Goal: Task Accomplishment & Management: Use online tool/utility

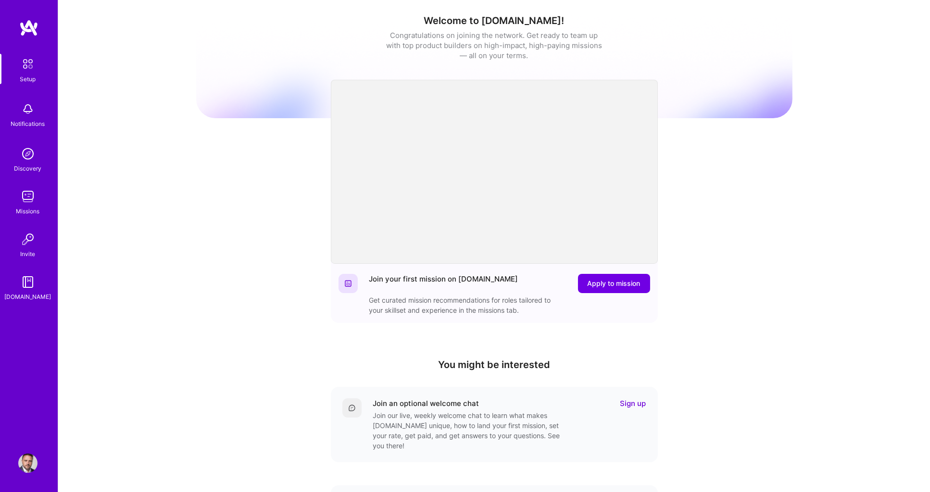
click at [25, 120] on div "Notifications" at bounding box center [28, 124] width 34 height 10
click at [28, 202] on img at bounding box center [27, 196] width 19 height 19
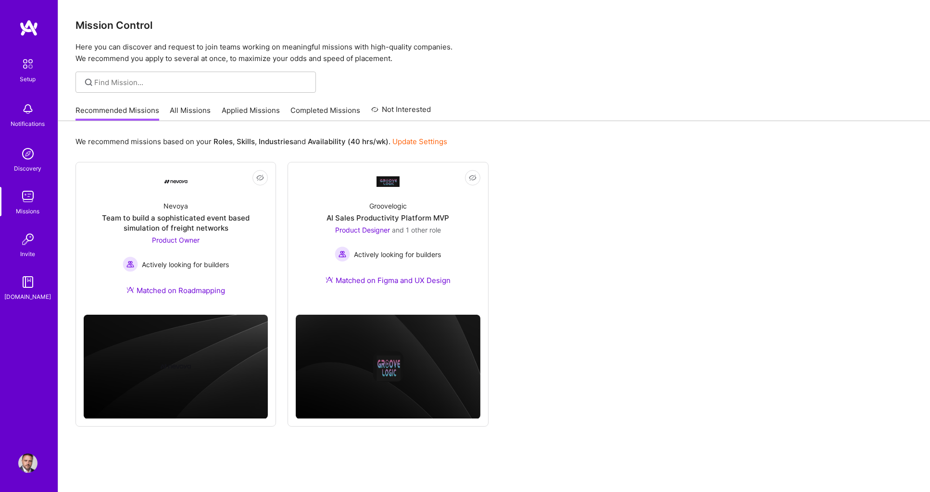
click at [183, 111] on link "All Missions" at bounding box center [190, 113] width 41 height 16
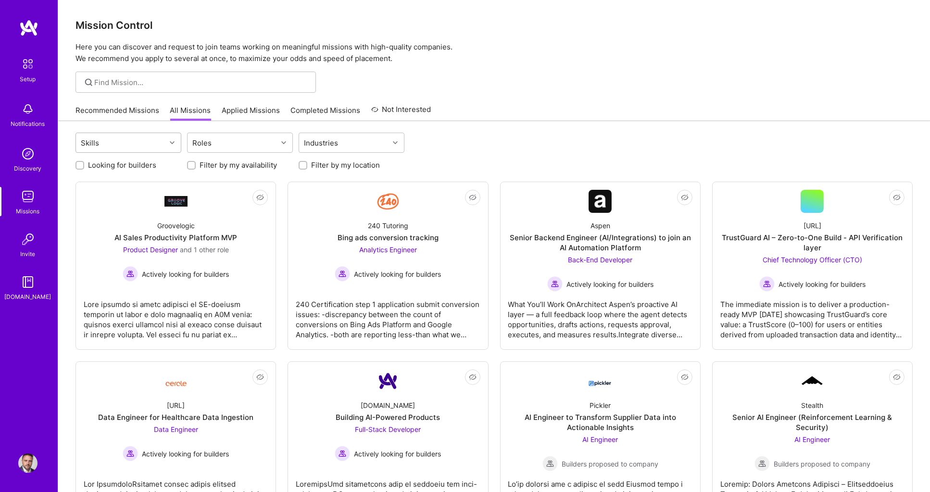
click at [140, 146] on div "Skills" at bounding box center [121, 142] width 90 height 19
type input "Produ"
click at [83, 203] on input "checkbox" at bounding box center [86, 203] width 7 height 7
checkbox input "true"
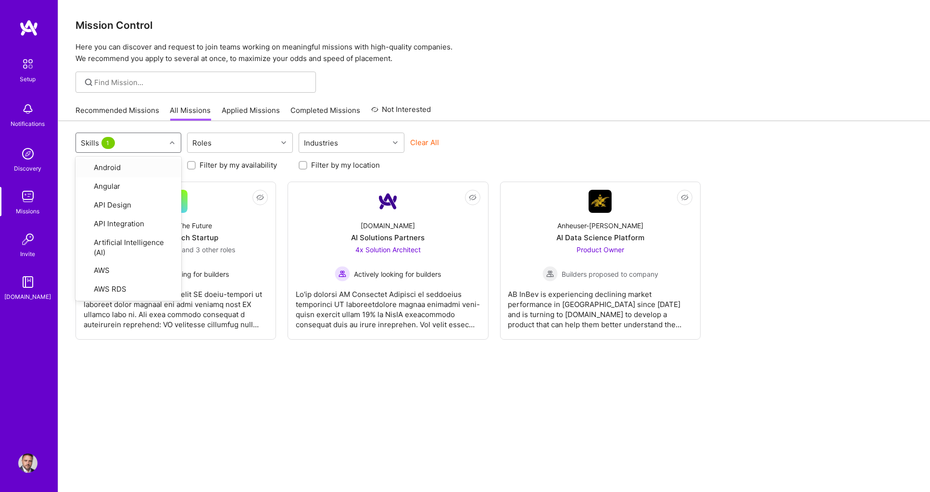
click at [491, 146] on div "Clear All" at bounding box center [463, 146] width 106 height 18
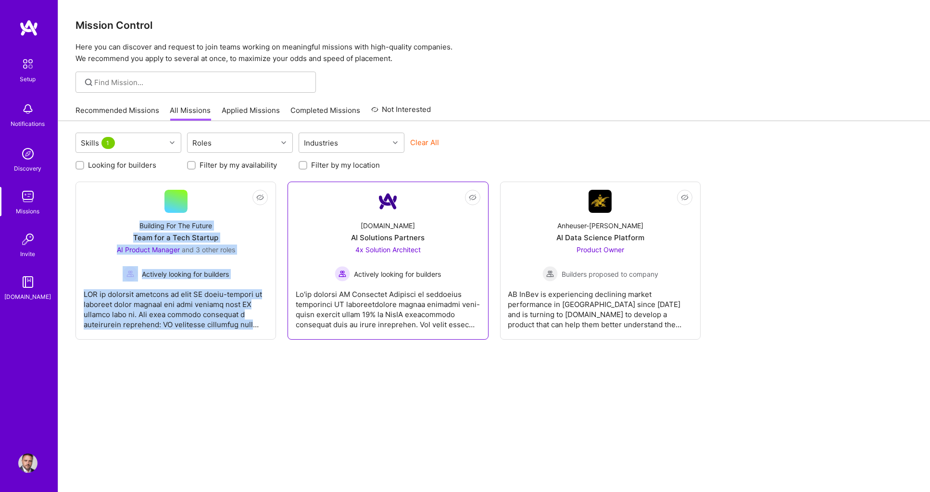
click at [362, 296] on div at bounding box center [388, 306] width 184 height 48
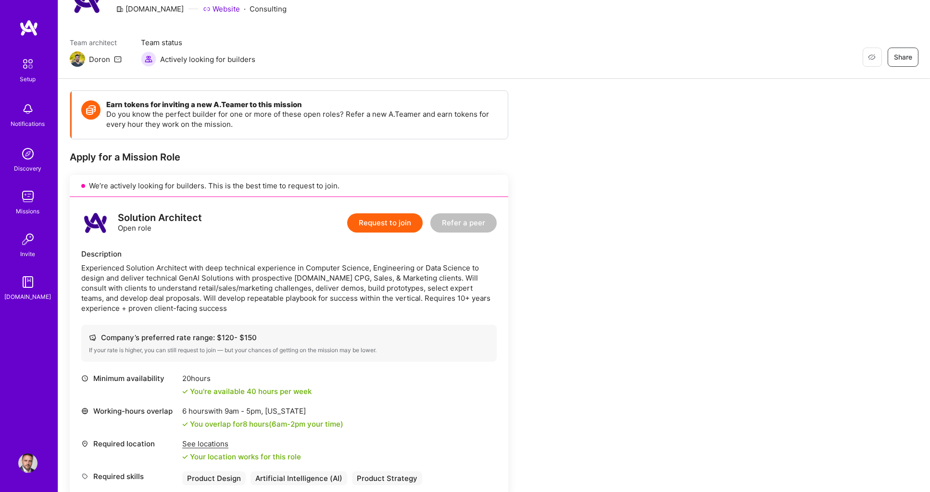
scroll to position [52, 0]
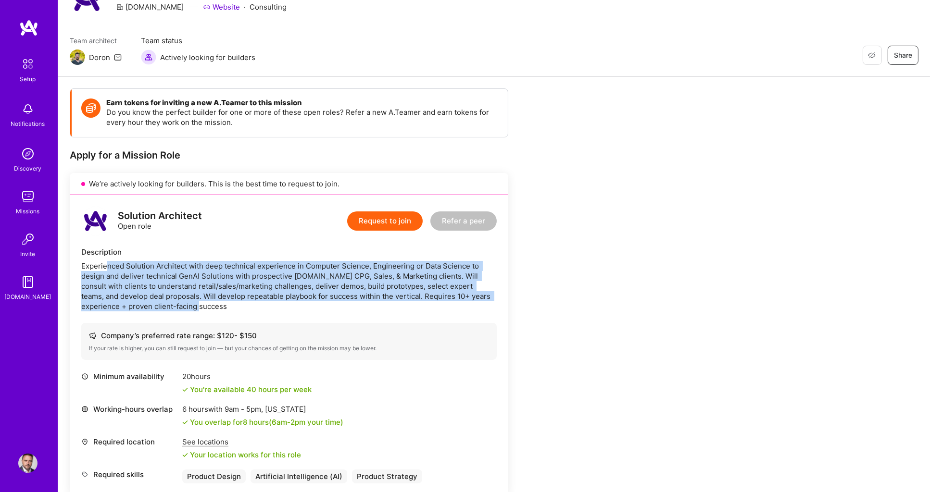
drag, startPoint x: 106, startPoint y: 261, endPoint x: 170, endPoint y: 297, distance: 73.4
click at [170, 297] on div "Experienced Solution Architect with deep technical experience in Computer Scien…" at bounding box center [288, 286] width 415 height 50
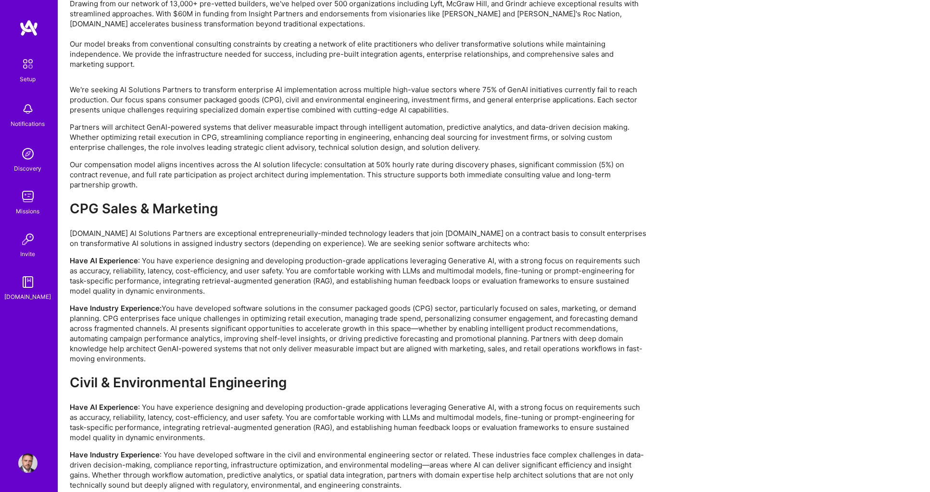
scroll to position [1674, 0]
